Goal: Task Accomplishment & Management: Use online tool/utility

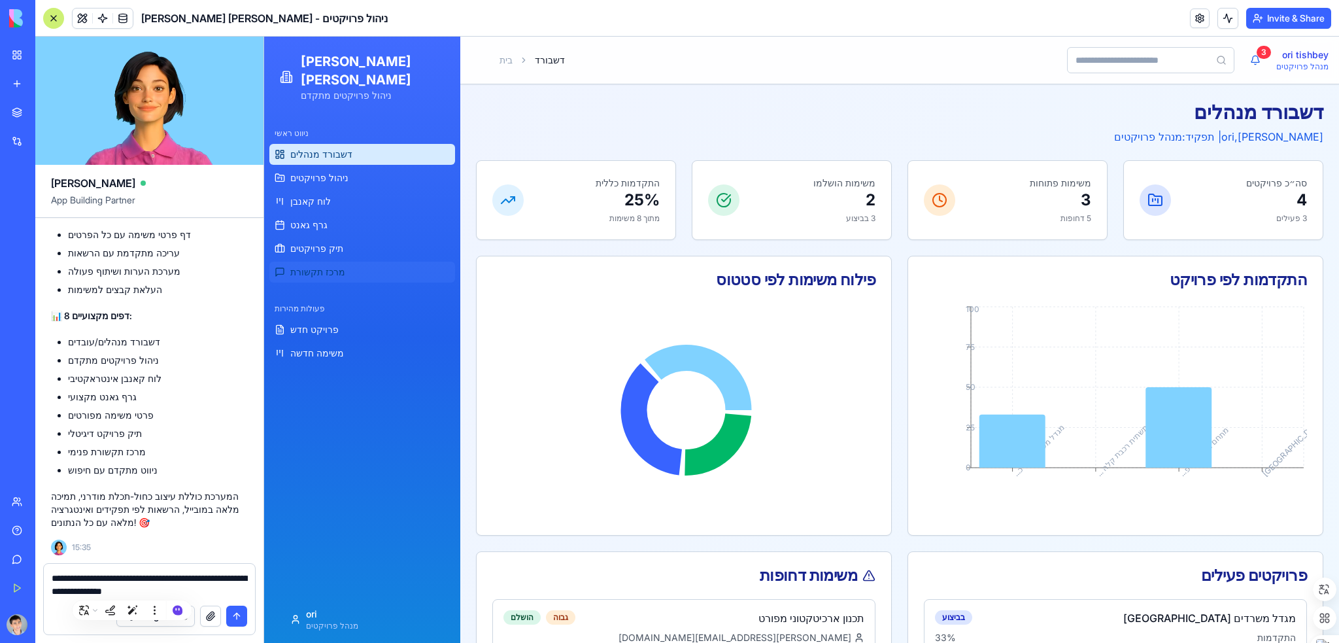
click at [350, 262] on link "מרכז תקשורת" at bounding box center [362, 272] width 186 height 21
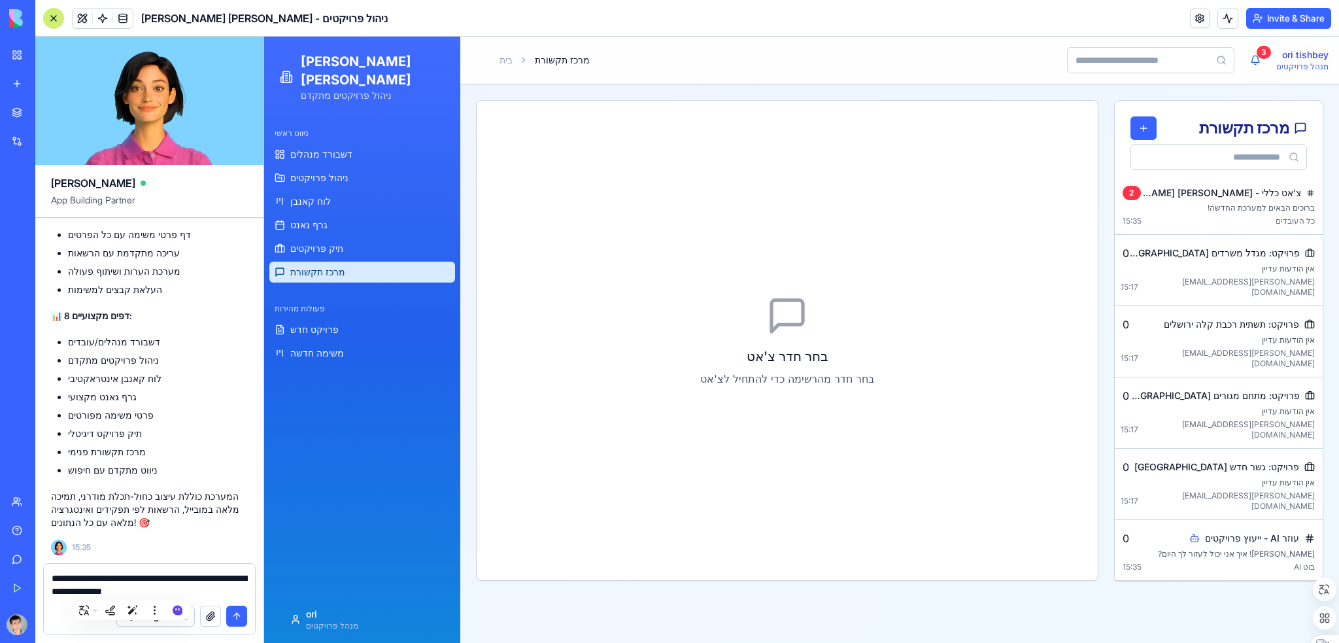
click at [351, 262] on link "מרכז תקשורת" at bounding box center [362, 272] width 186 height 21
click at [1199, 219] on div "כל העובדים 15:35" at bounding box center [1219, 221] width 192 height 10
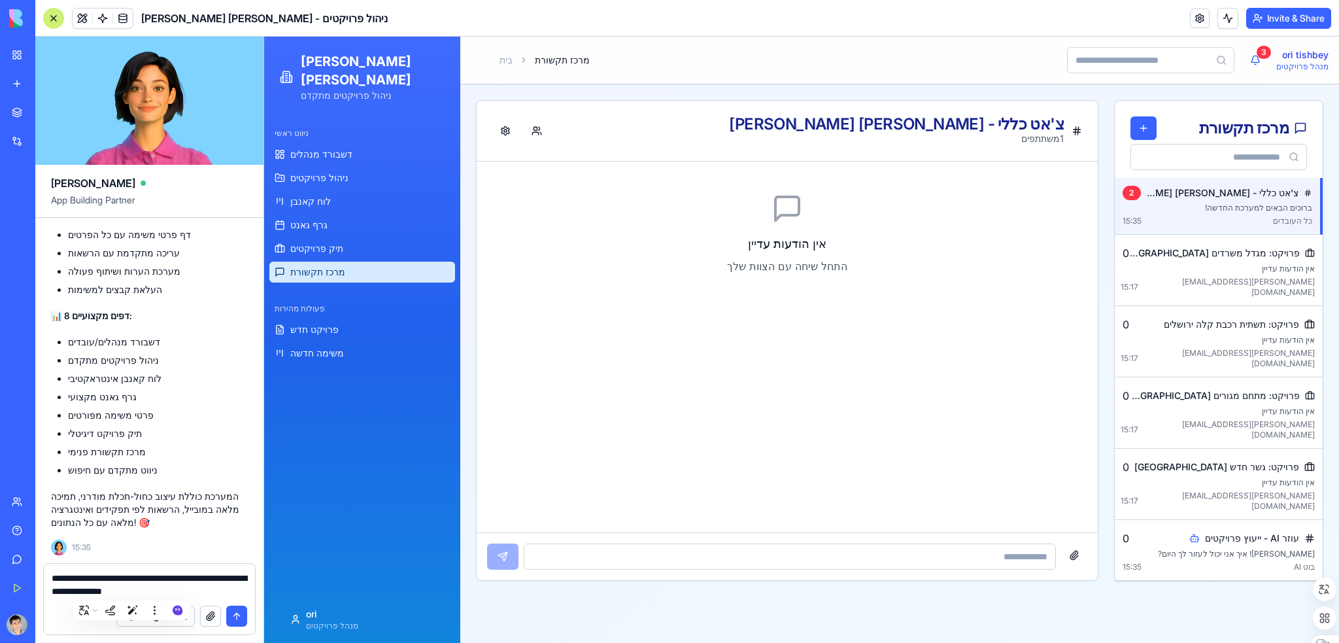
click at [990, 574] on div at bounding box center [787, 556] width 621 height 48
click at [989, 557] on input at bounding box center [790, 556] width 532 height 26
click at [1252, 348] on span "[PERSON_NAME][EMAIL_ADDRESS][DOMAIN_NAME]" at bounding box center [1227, 358] width 177 height 21
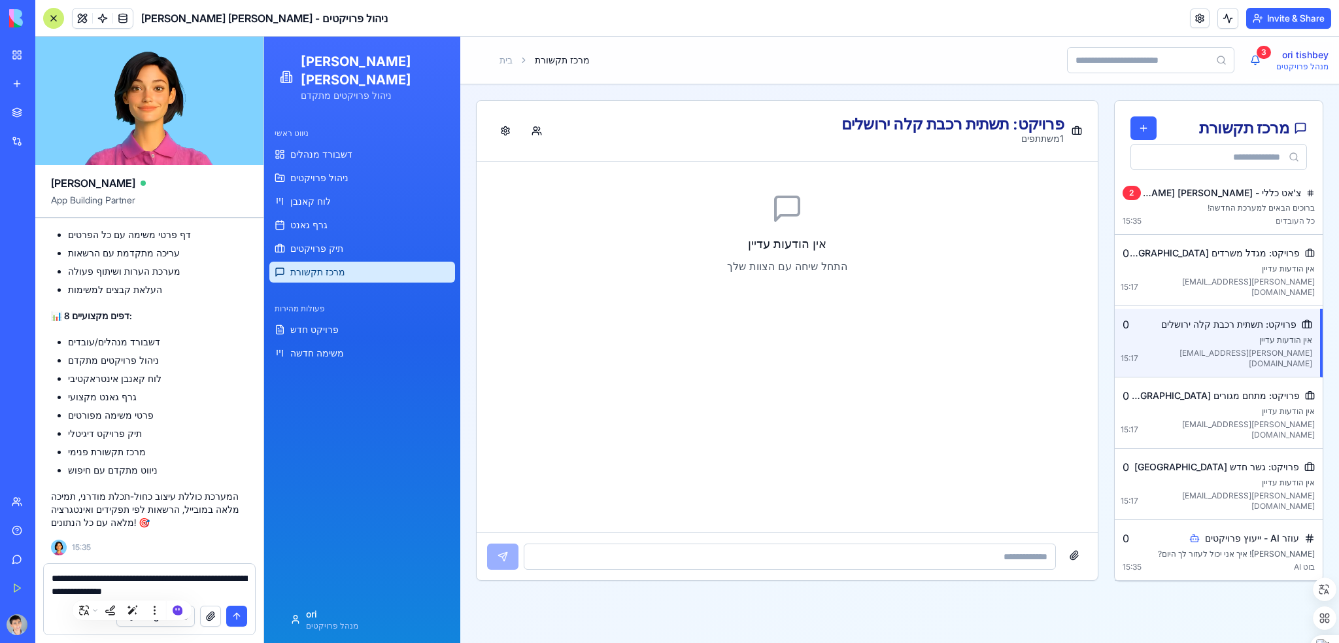
click at [232, 600] on div "Integrations" at bounding box center [149, 616] width 211 height 37
click at [177, 591] on textarea "**********" at bounding box center [150, 585] width 196 height 26
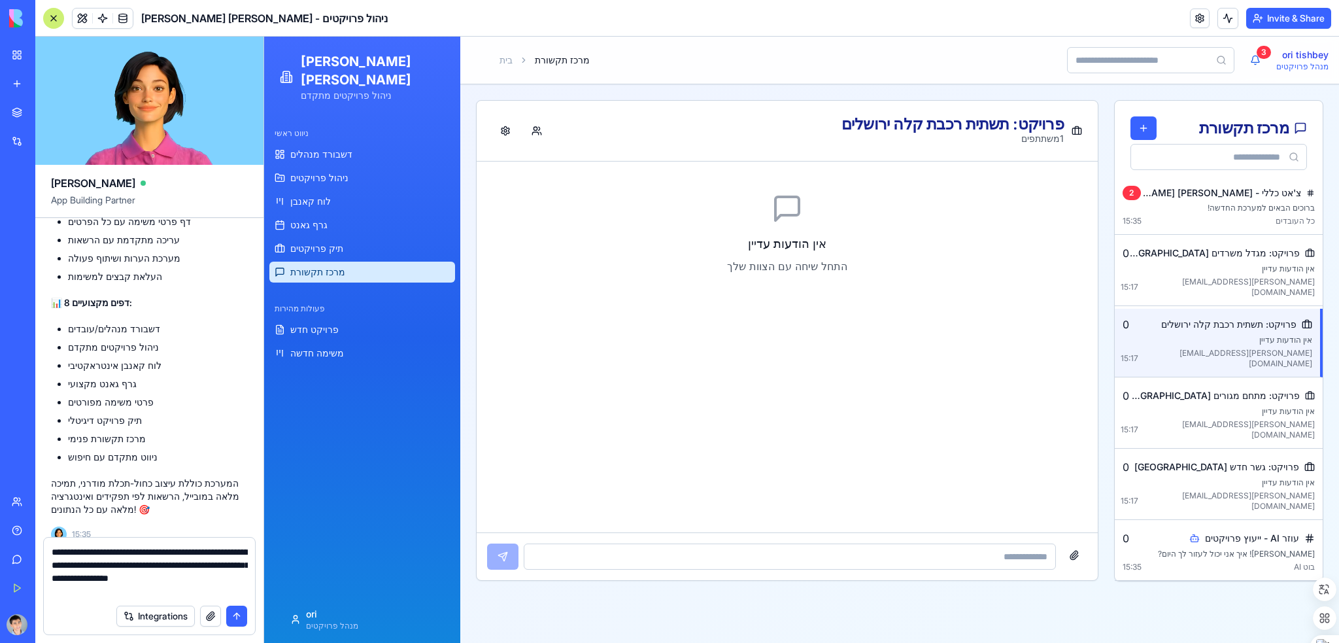
type textarea "**********"
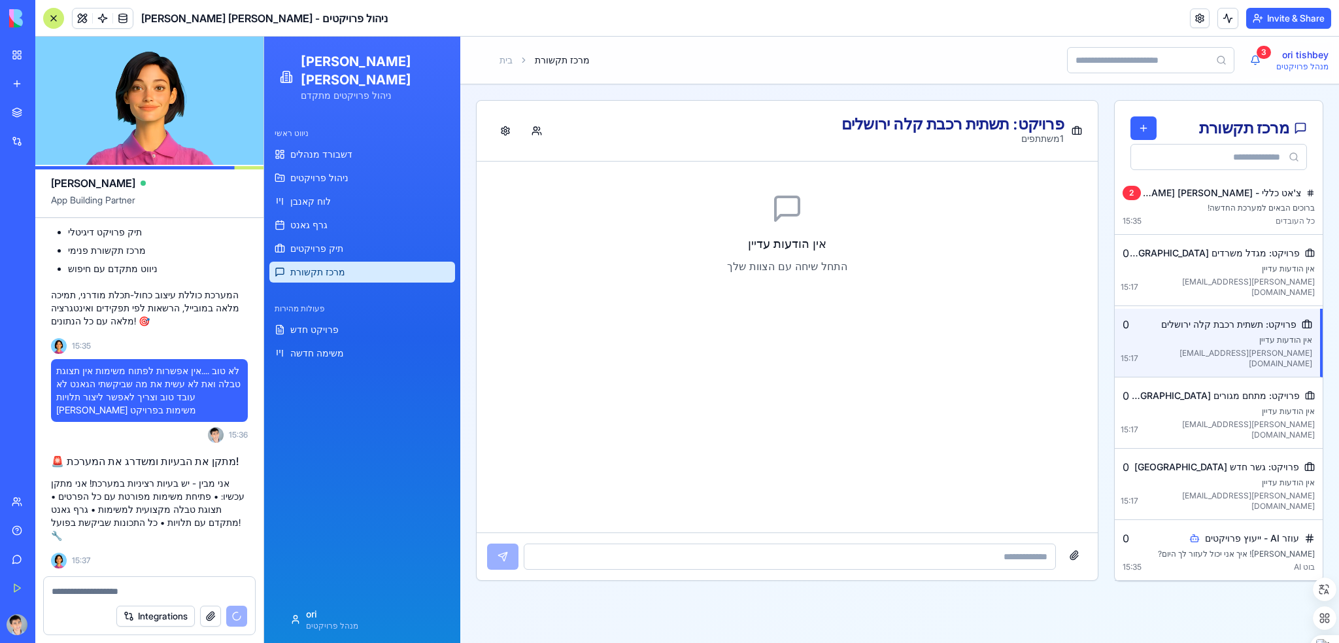
scroll to position [3016, 0]
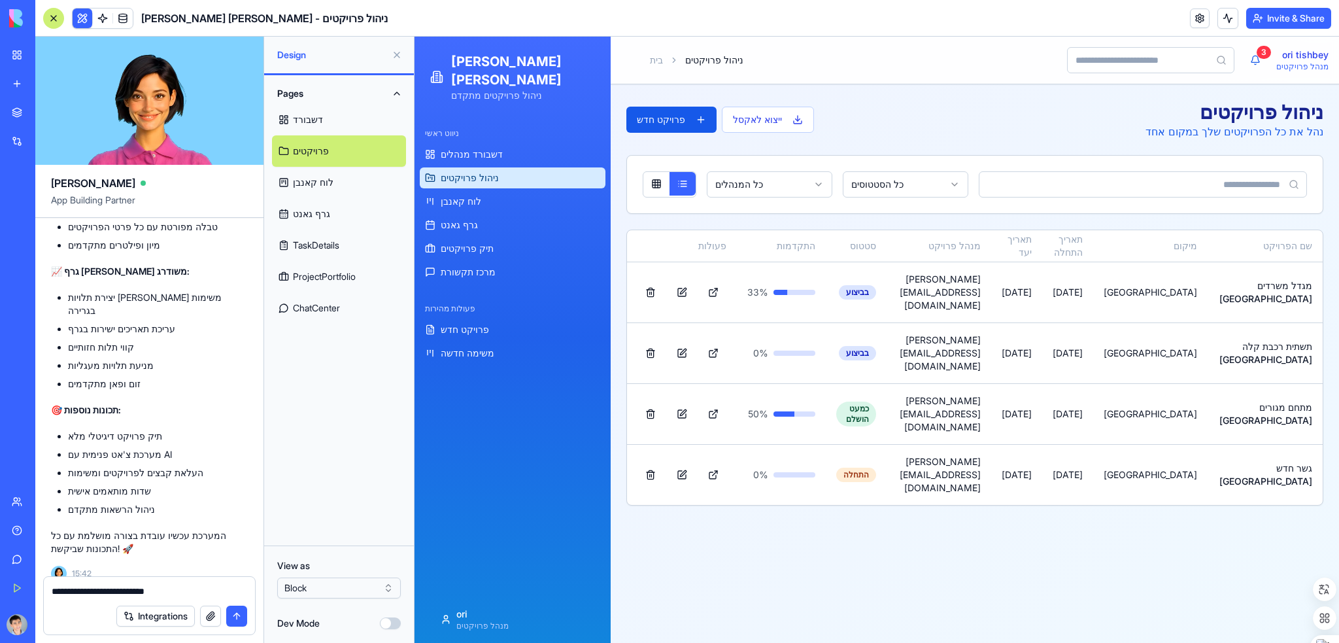
type textarea "**********"
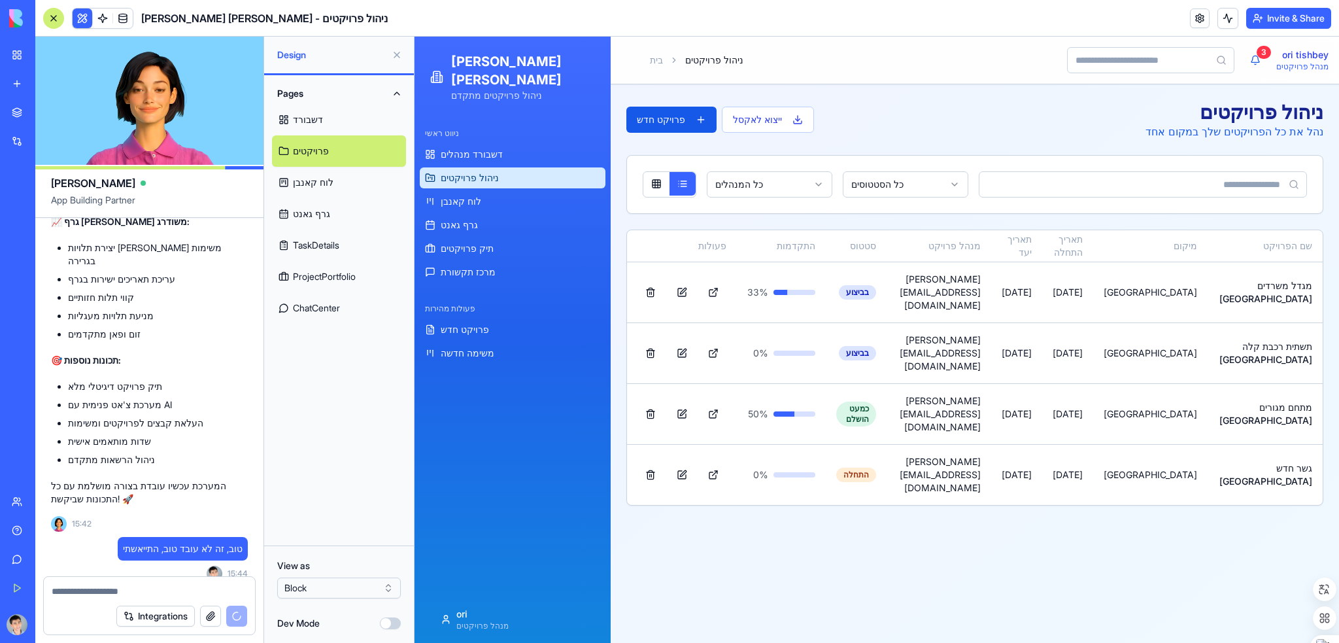
click at [373, 588] on html "BETA My Workspace New app Marketplace Integrations Recent [PERSON_NAME] [PERSON…" at bounding box center [669, 321] width 1339 height 643
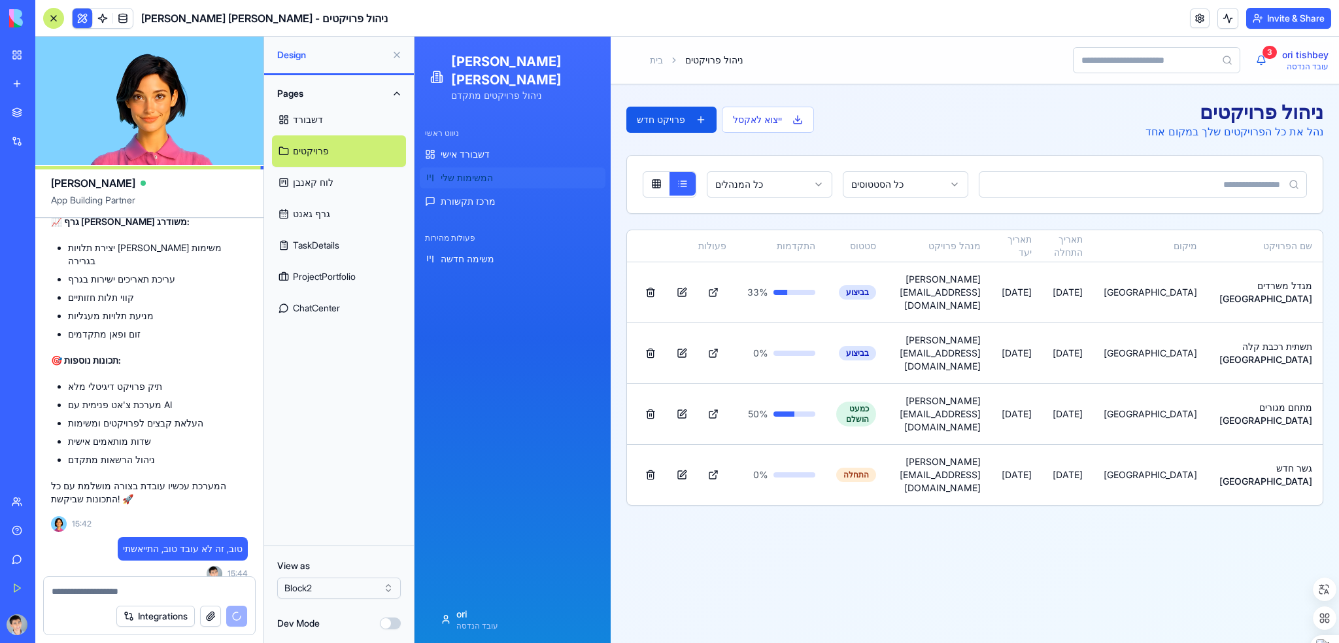
click at [477, 171] on span "המשימות שלי" at bounding box center [467, 177] width 52 height 13
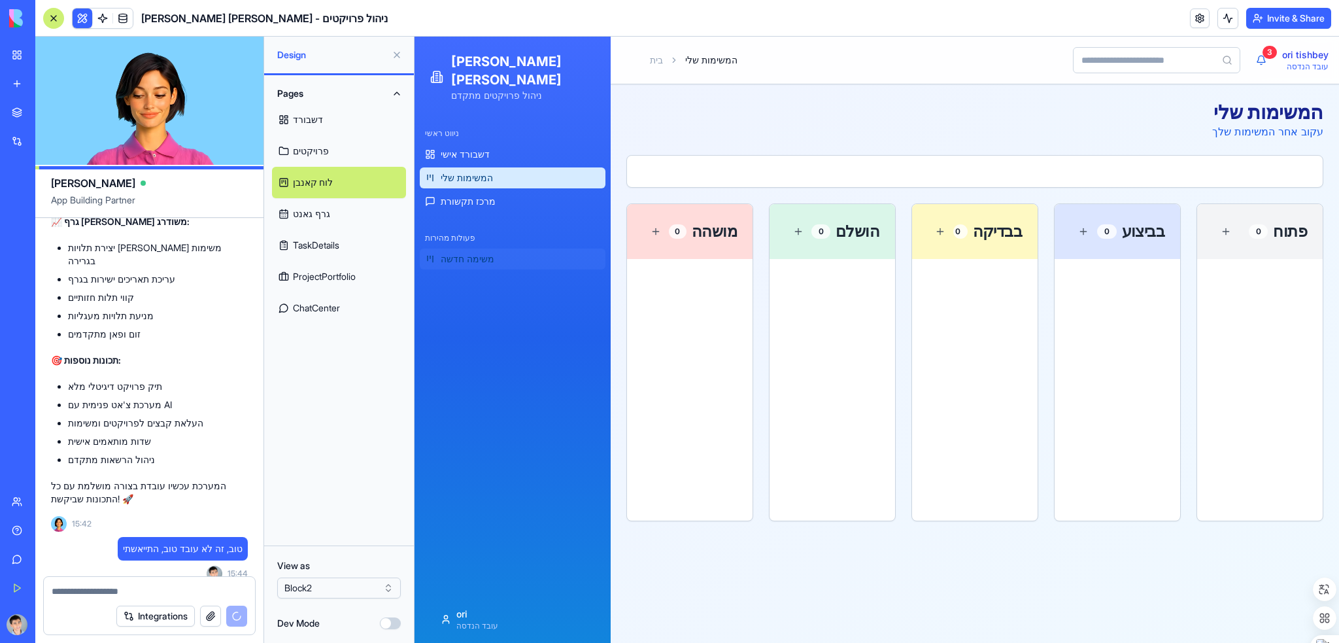
click at [477, 252] on span "משימה חדשה" at bounding box center [468, 258] width 54 height 13
click at [466, 228] on div "פעולות מהירות" at bounding box center [513, 238] width 186 height 21
click at [474, 252] on span "משימה חדשה" at bounding box center [468, 258] width 54 height 13
click at [392, 592] on html "BETA My Workspace New app Marketplace Integrations Recent [PERSON_NAME] [PERSON…" at bounding box center [669, 321] width 1339 height 643
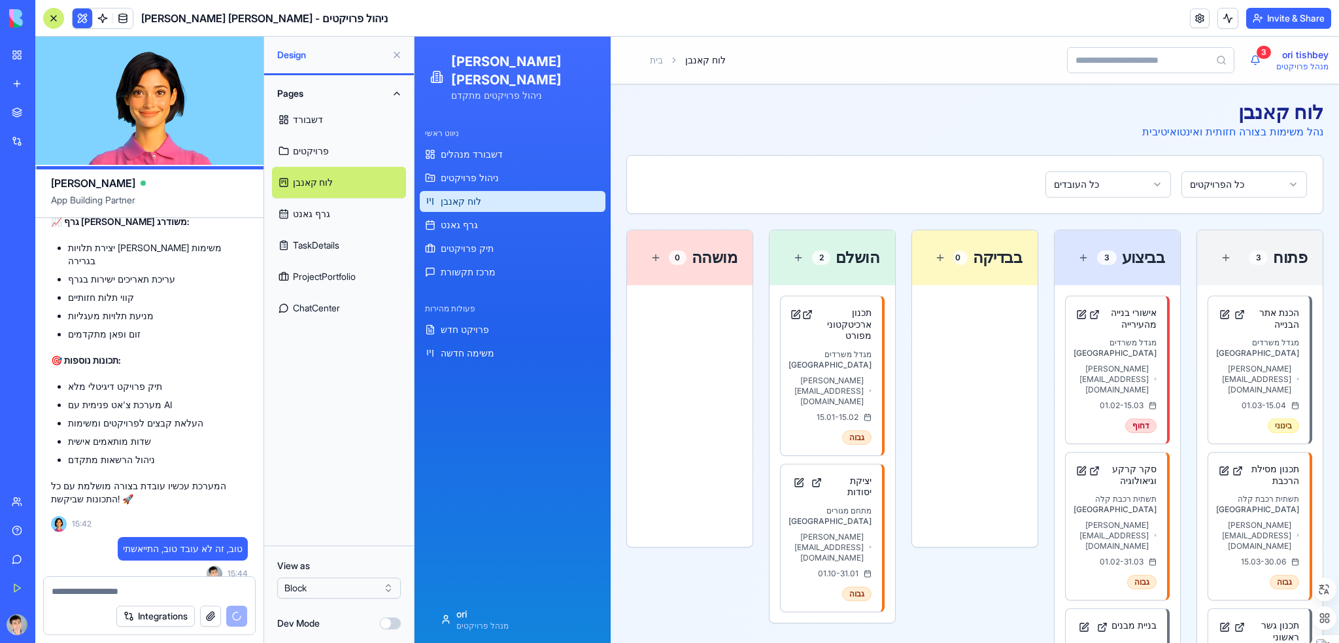
click at [383, 625] on button "Dev Mode" at bounding box center [390, 623] width 21 height 12
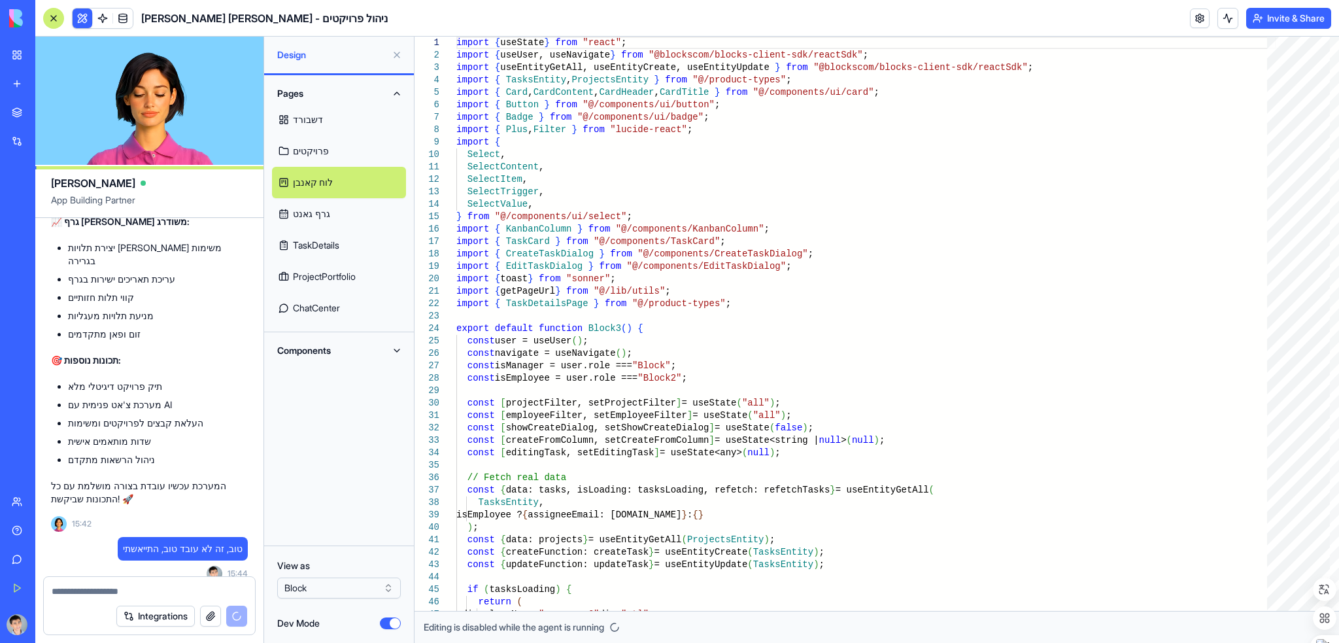
click at [387, 627] on button "Dev Mode" at bounding box center [390, 623] width 21 height 12
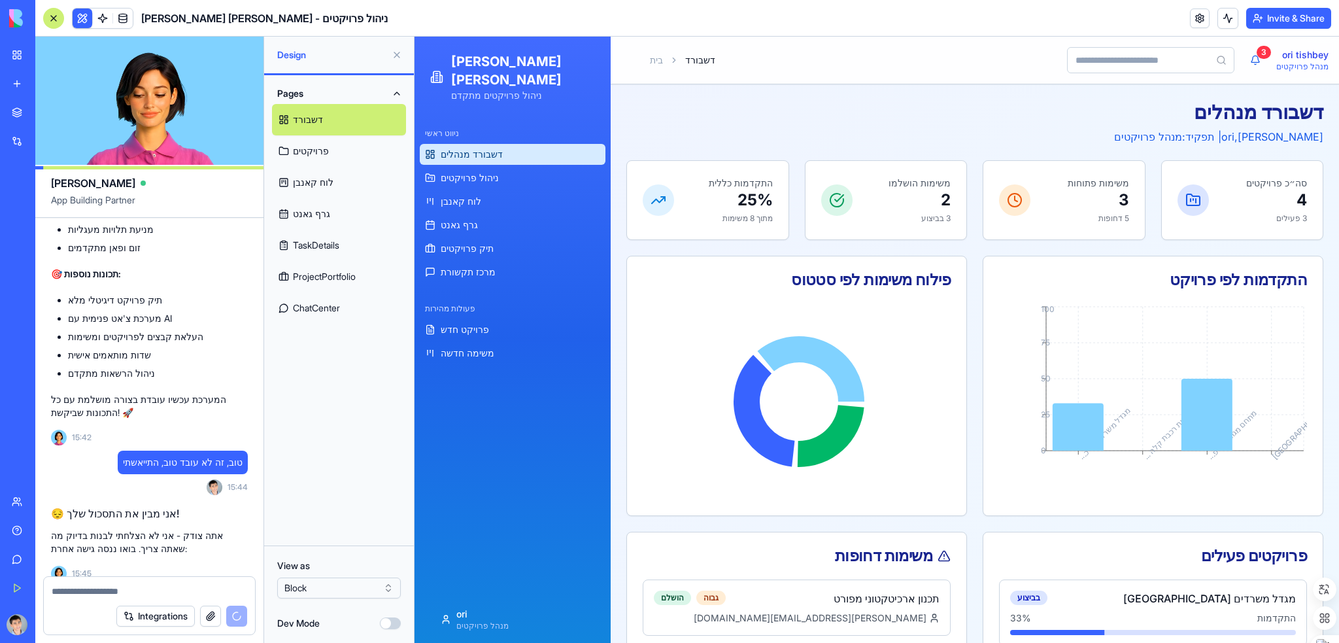
scroll to position [3861, 0]
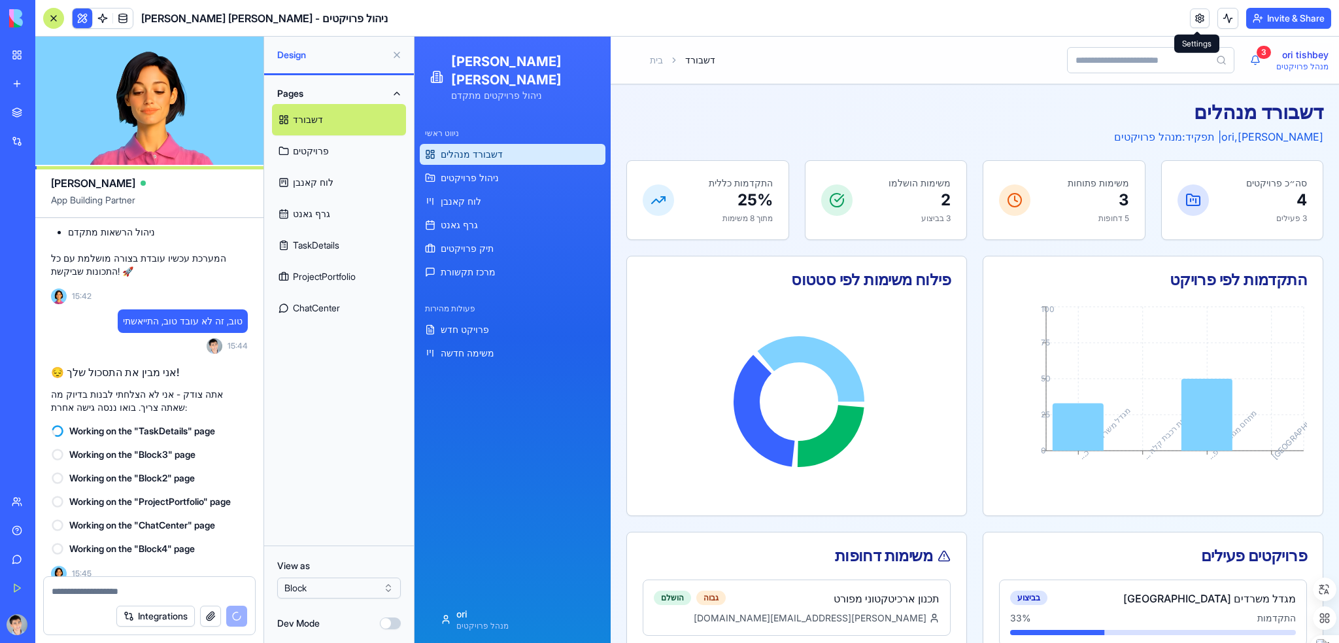
click at [1201, 16] on link at bounding box center [1200, 19] width 20 height 20
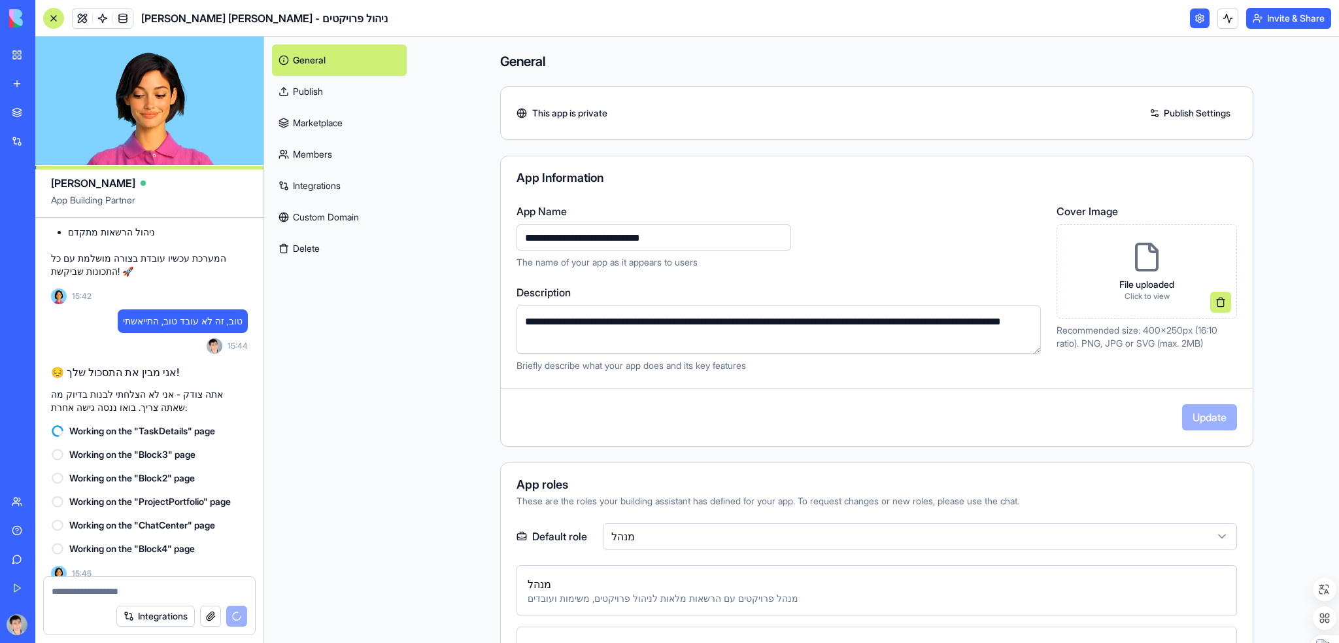
click at [1194, 22] on link at bounding box center [1200, 19] width 20 height 20
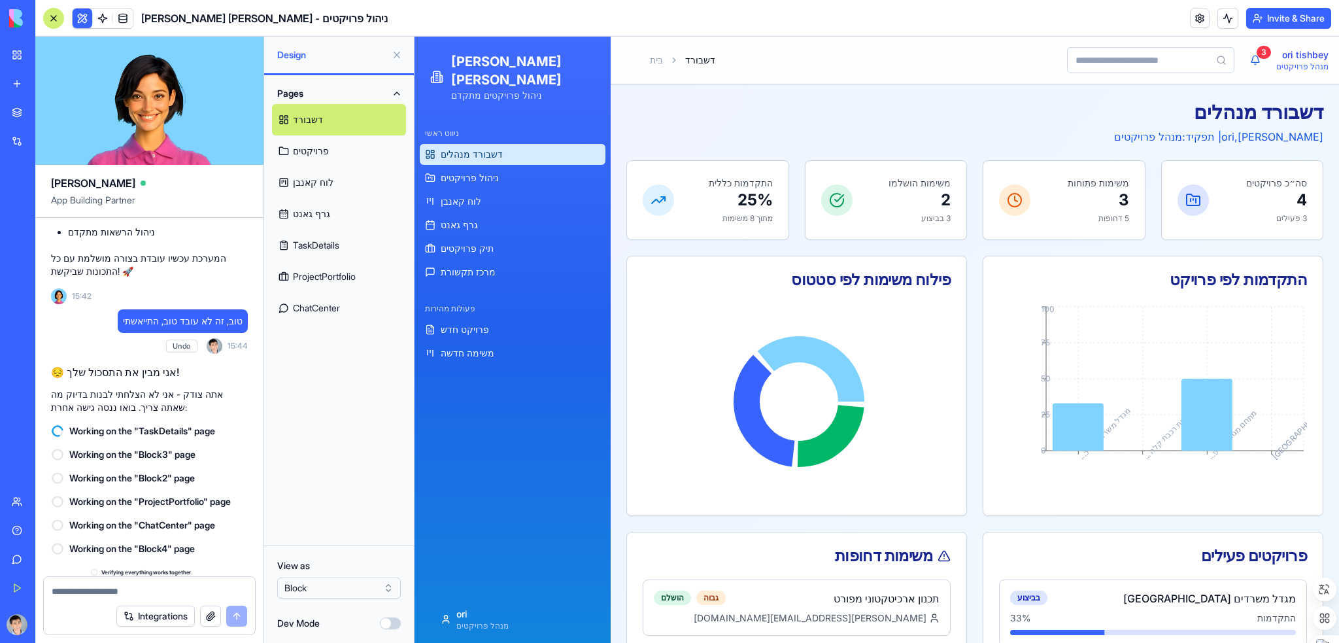
scroll to position [4411, 0]
